Goal: Task Accomplishment & Management: Manage account settings

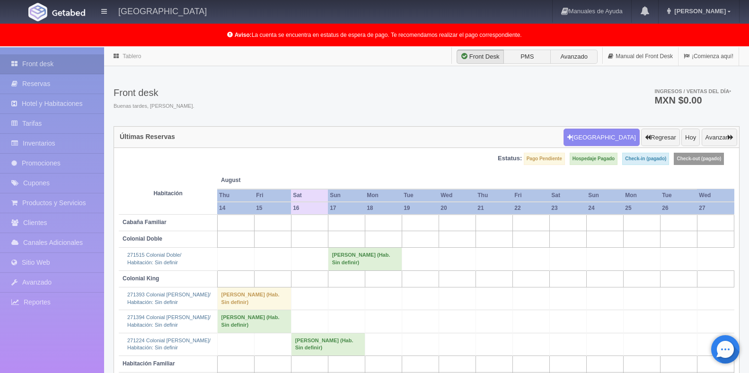
click at [315, 333] on td "[PERSON_NAME] (Hab. Sin definir)" at bounding box center [328, 344] width 74 height 23
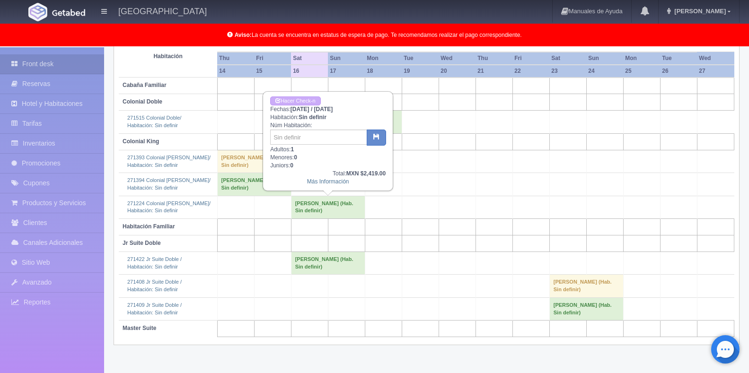
scroll to position [137, 0]
click at [324, 180] on link "Más Información" at bounding box center [328, 181] width 42 height 7
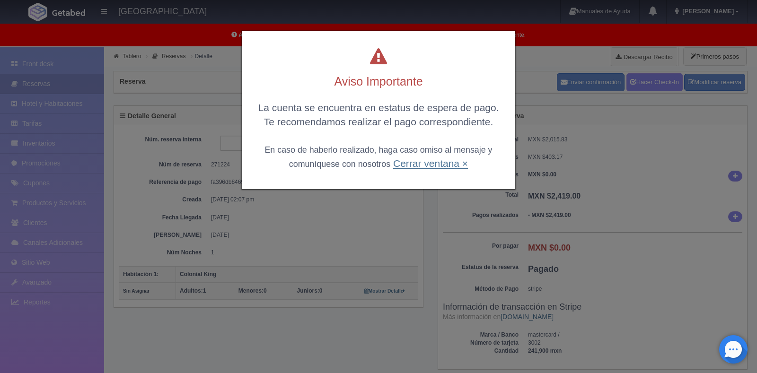
click at [428, 162] on link "Cerrar ventana ×" at bounding box center [430, 163] width 75 height 11
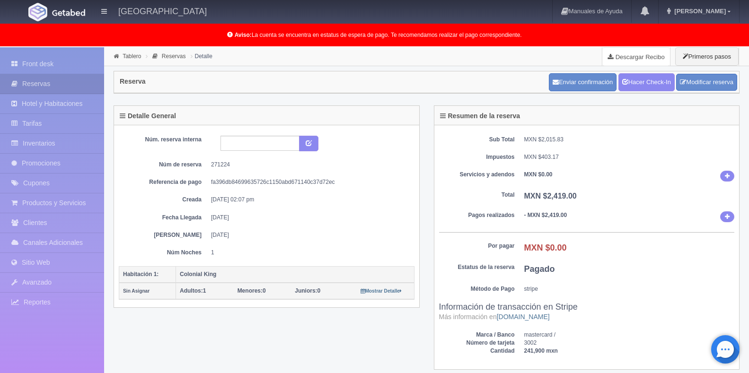
click at [651, 56] on link "Descargar Recibo" at bounding box center [636, 56] width 68 height 19
